Goal: Navigation & Orientation: Find specific page/section

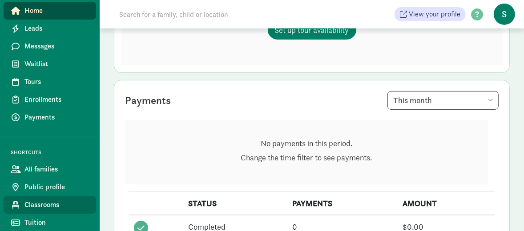
scroll to position [178, 0]
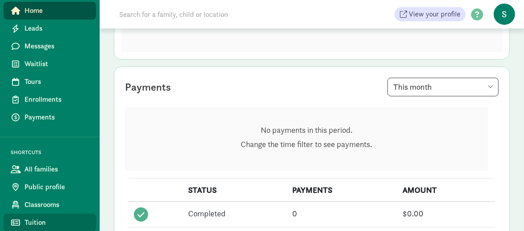
click at [36, 222] on span "Tuition" at bounding box center [56, 222] width 64 height 11
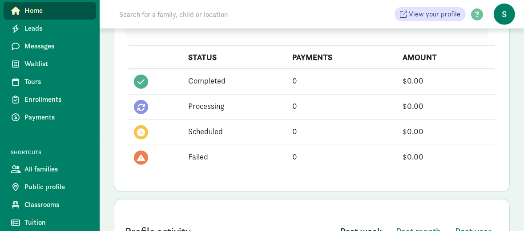
scroll to position [311, 0]
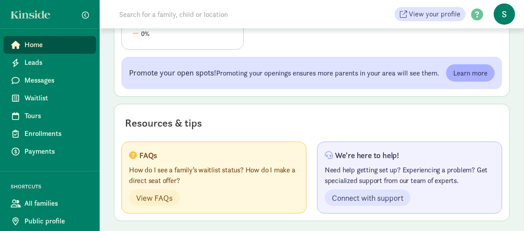
scroll to position [590, 0]
click at [424, 17] on span "View your profile" at bounding box center [435, 14] width 52 height 11
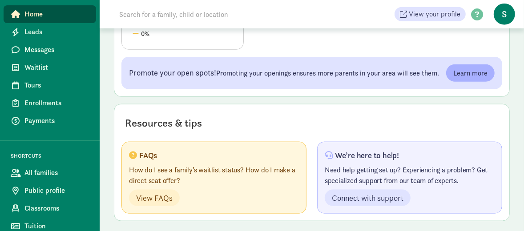
scroll to position [34, 0]
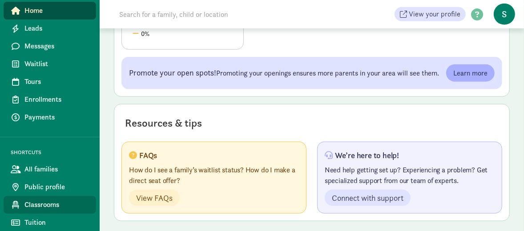
click at [37, 208] on span "Classrooms" at bounding box center [56, 205] width 64 height 11
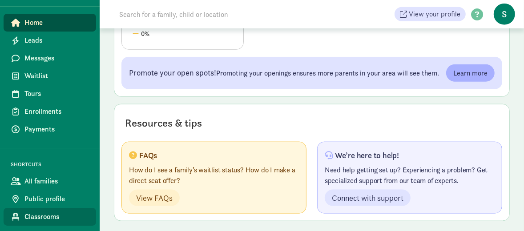
scroll to position [34, 0]
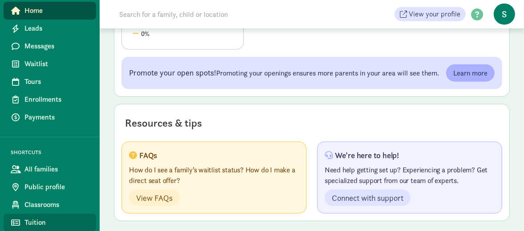
click at [35, 222] on span "Tuition" at bounding box center [56, 222] width 64 height 11
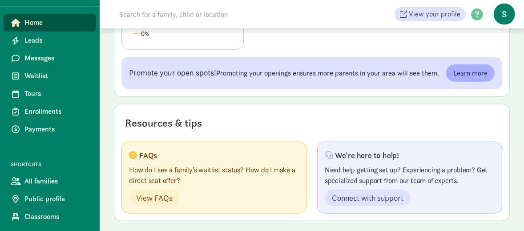
scroll to position [34, 0]
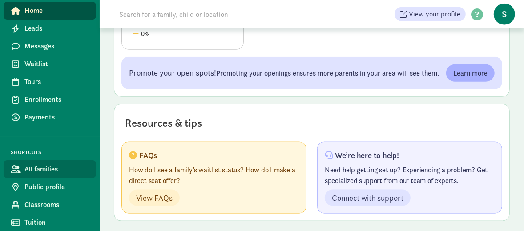
click at [35, 172] on span "All families" at bounding box center [56, 169] width 64 height 11
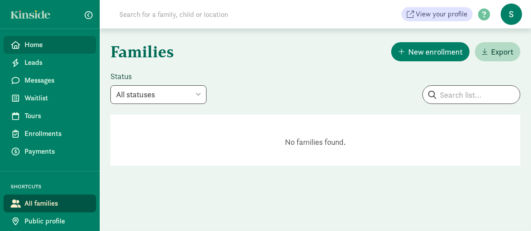
click at [34, 46] on span "Home" at bounding box center [56, 45] width 64 height 11
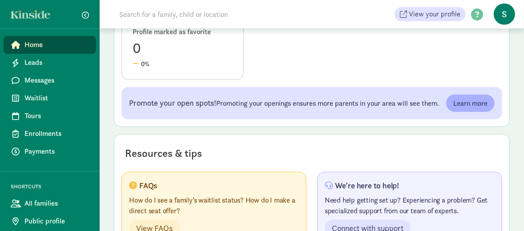
scroll to position [590, 0]
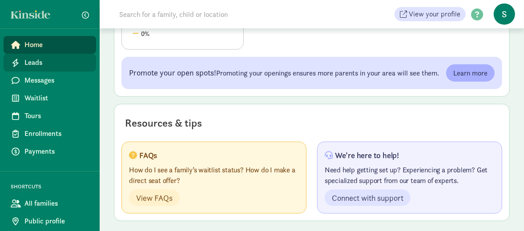
click at [66, 66] on span "Leads" at bounding box center [56, 62] width 64 height 11
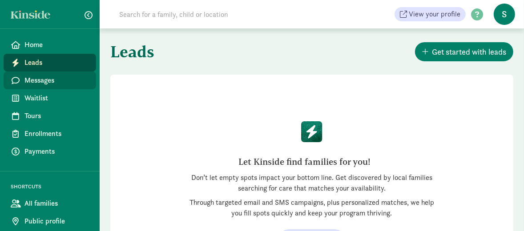
click at [52, 81] on span "Messages" at bounding box center [56, 80] width 64 height 11
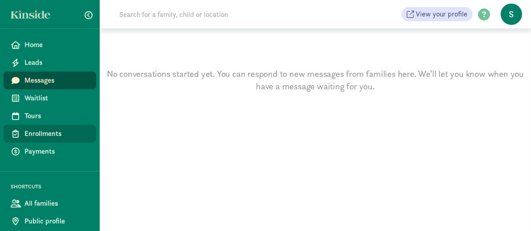
click at [35, 134] on span "Enrollments" at bounding box center [56, 134] width 64 height 11
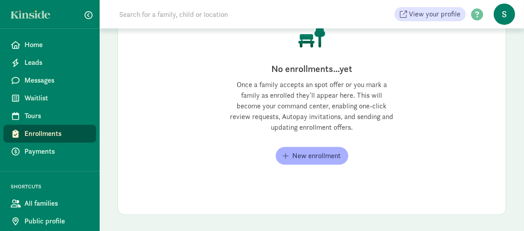
scroll to position [136, 0]
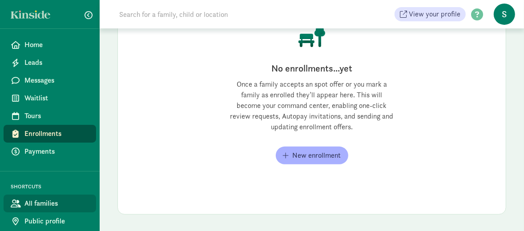
click at [52, 207] on span "All families" at bounding box center [56, 203] width 64 height 11
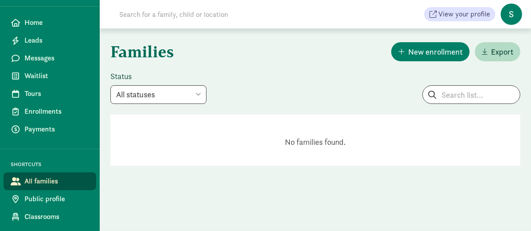
scroll to position [34, 0]
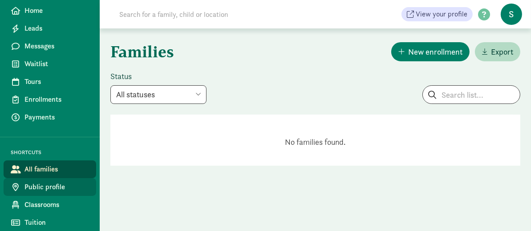
click at [47, 189] on span "Public profile" at bounding box center [56, 187] width 64 height 11
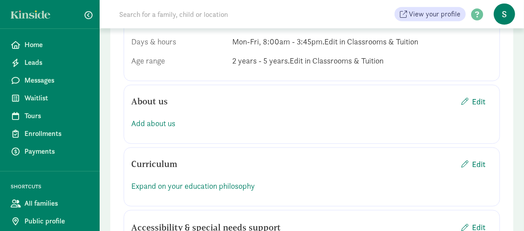
scroll to position [34, 0]
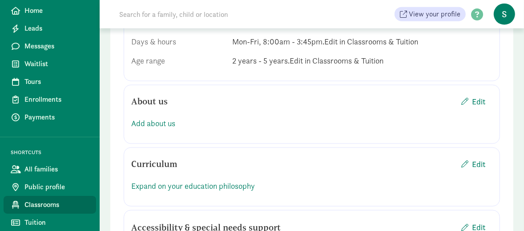
click at [43, 205] on span "Classrooms" at bounding box center [56, 205] width 64 height 11
